Goal: Transaction & Acquisition: Register for event/course

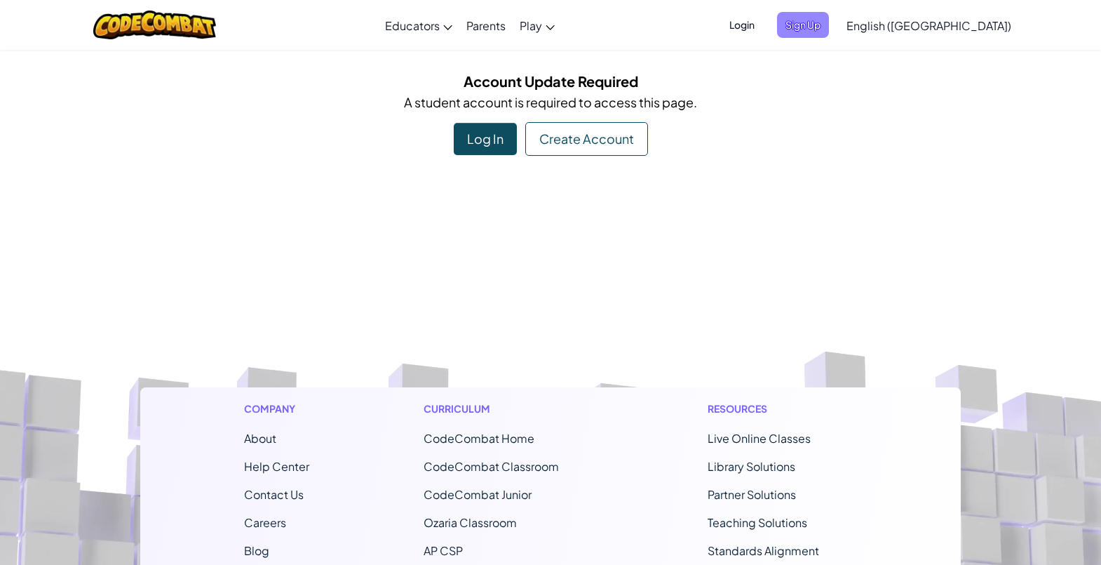
click at [829, 22] on span "Sign Up" at bounding box center [803, 25] width 52 height 26
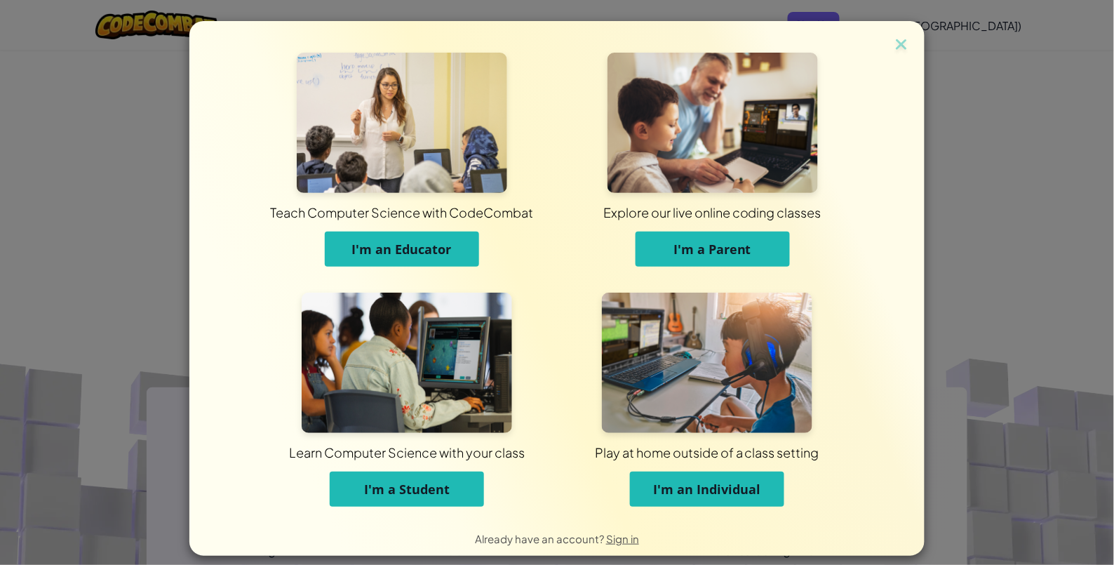
click at [408, 502] on button "I'm a Student" at bounding box center [407, 488] width 154 height 35
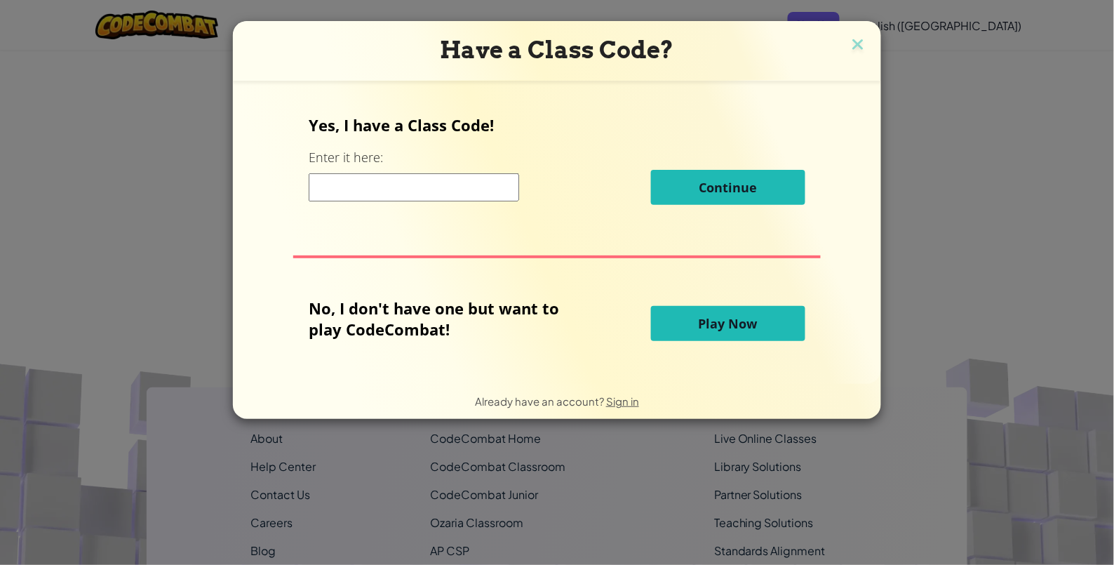
click at [387, 183] on input at bounding box center [414, 187] width 210 height 28
type input "rightangrygold"
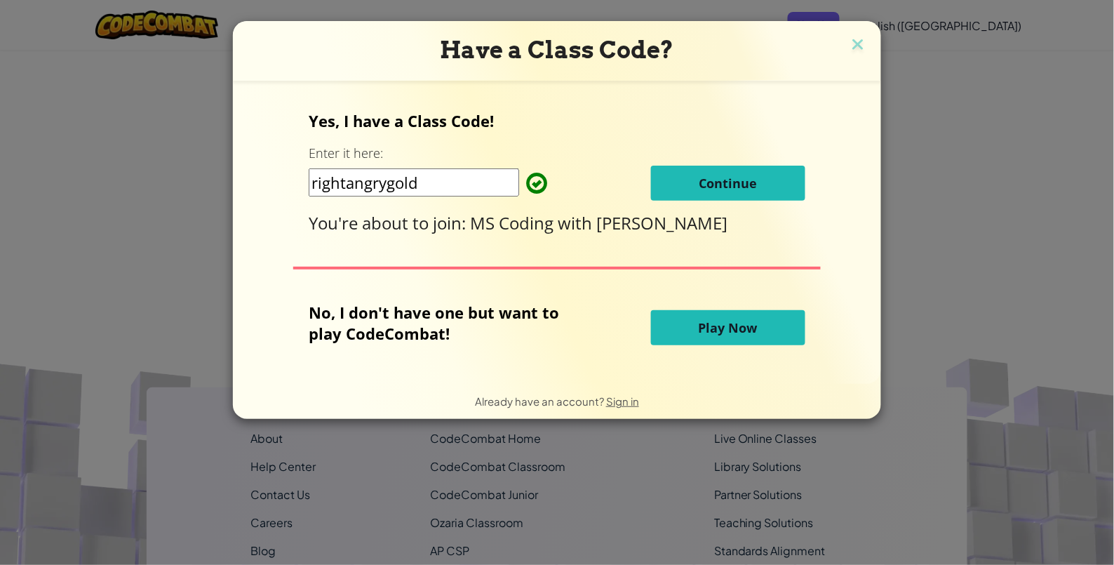
click at [696, 199] on button "Continue" at bounding box center [728, 183] width 154 height 35
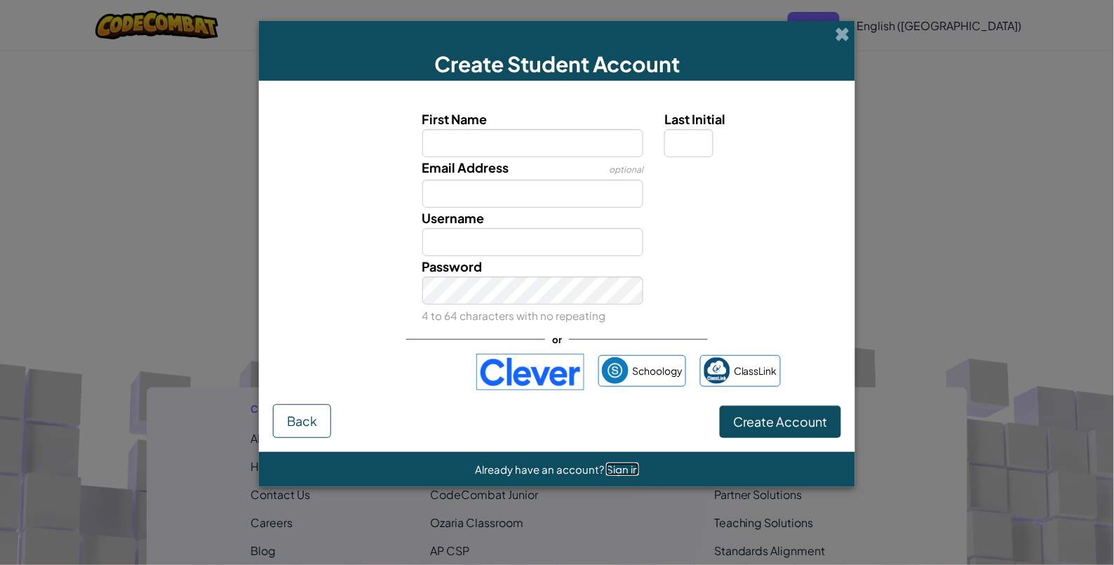
click at [615, 469] on span "Sign in" at bounding box center [622, 468] width 33 height 13
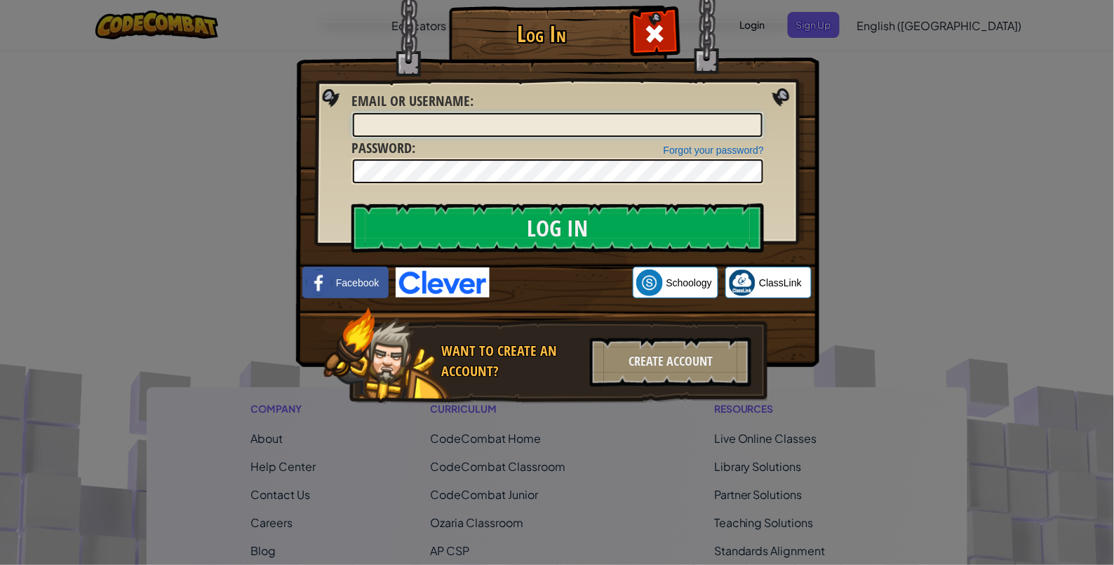
type input "ariayayhahHA"
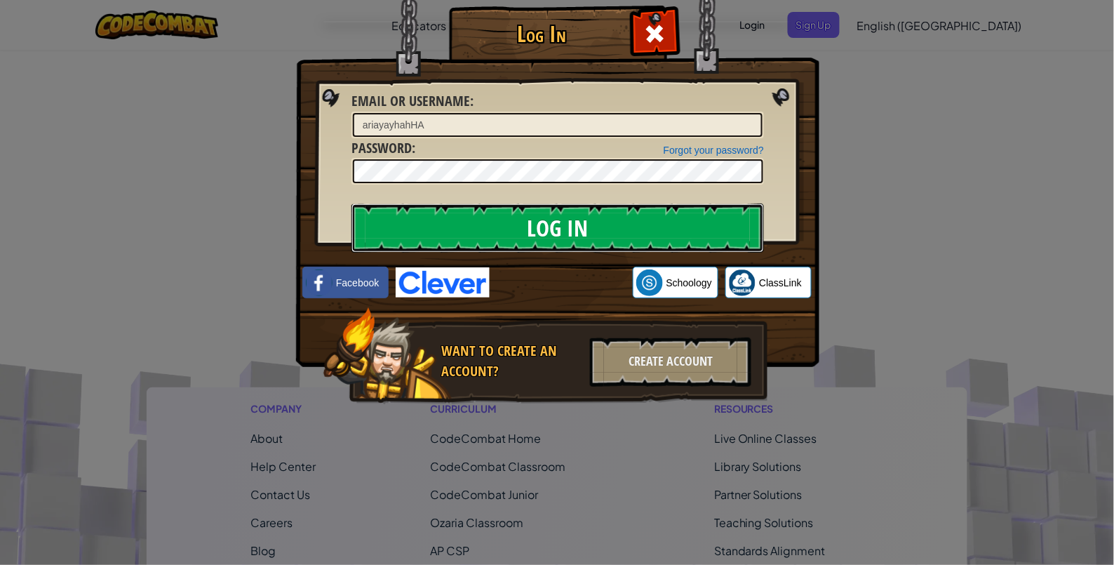
click at [563, 226] on input "Log In" at bounding box center [557, 227] width 413 height 49
